Goal: Information Seeking & Learning: Learn about a topic

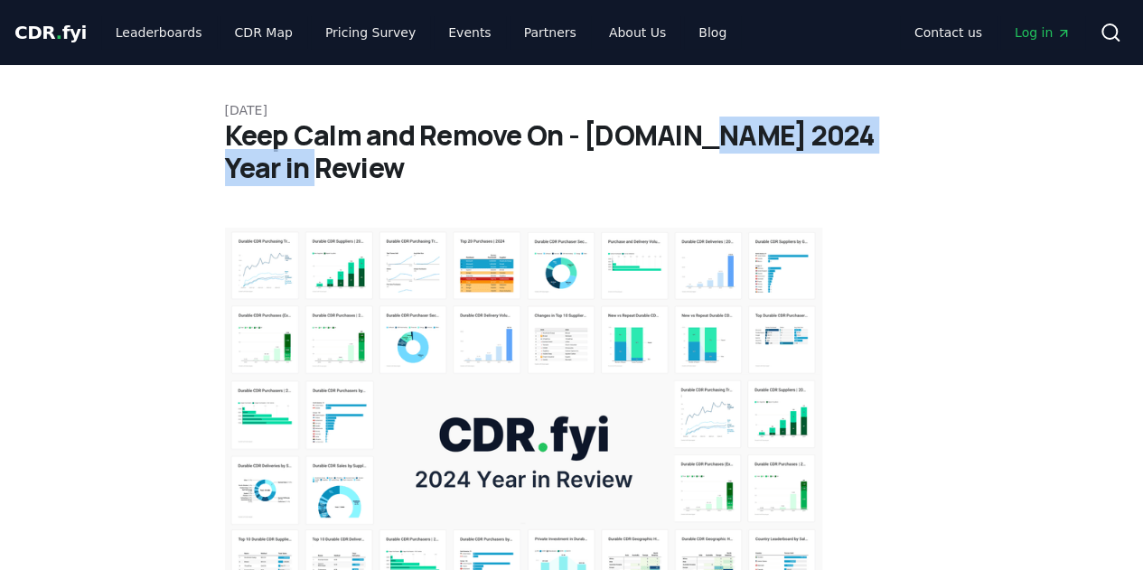
drag, startPoint x: 681, startPoint y: 126, endPoint x: 779, endPoint y: 160, distance: 103.4
click at [779, 160] on h1 "Keep Calm and Remove On - [DOMAIN_NAME] 2024 Year in Review" at bounding box center [572, 151] width 694 height 65
copy h1 "2024 Year in Review"
